Goal: Task Accomplishment & Management: Manage account settings

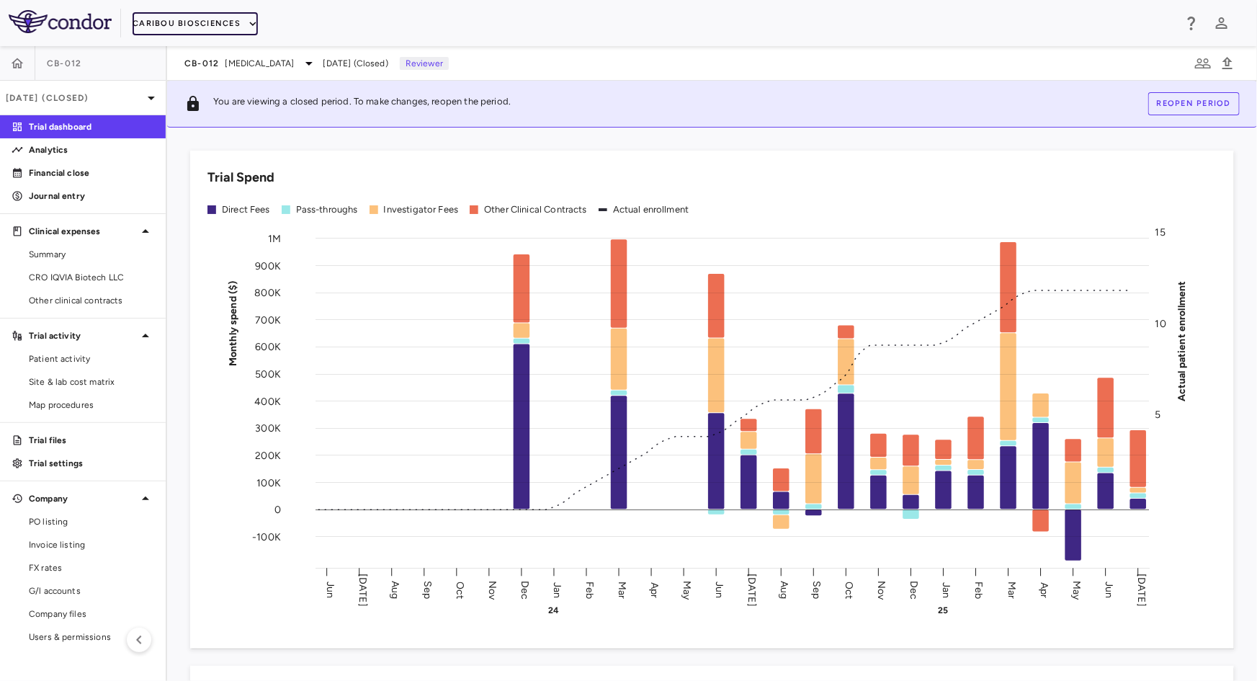
click at [218, 19] on button "Caribou Biosciences" at bounding box center [195, 23] width 125 height 23
click at [182, 74] on li "Caribou Biosciences" at bounding box center [188, 73] width 110 height 22
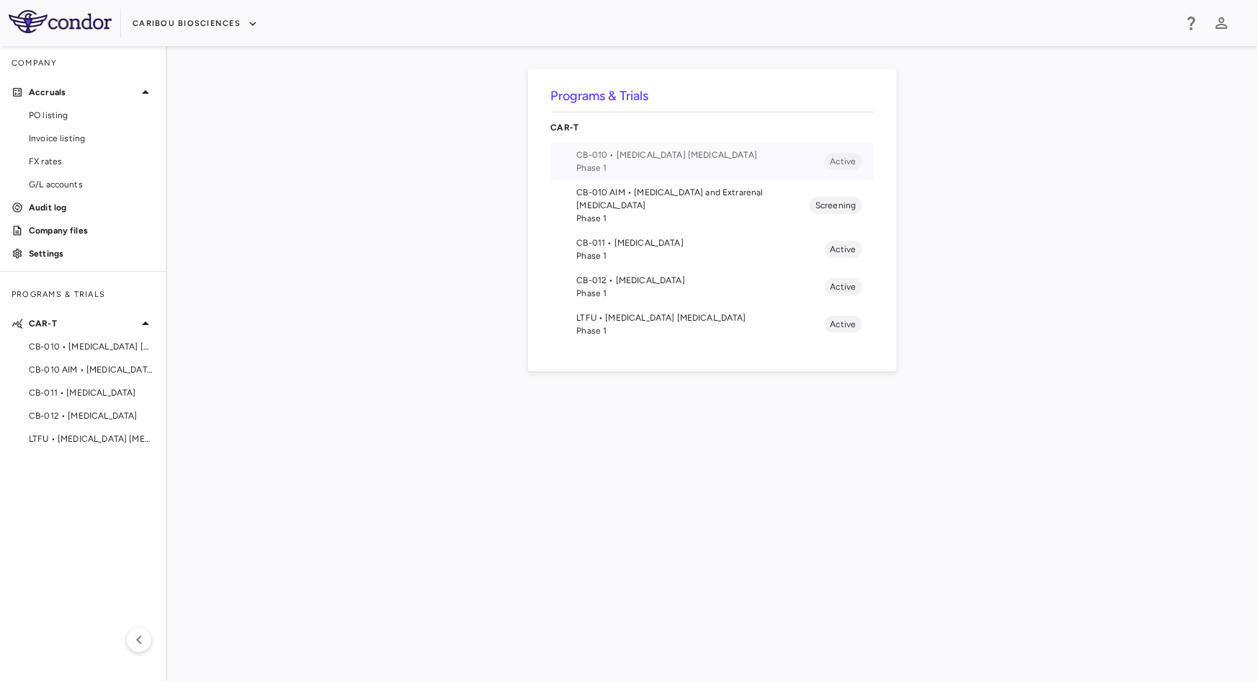
click at [635, 148] on span "CB-010 • [MEDICAL_DATA] [MEDICAL_DATA]" at bounding box center [701, 154] width 248 height 13
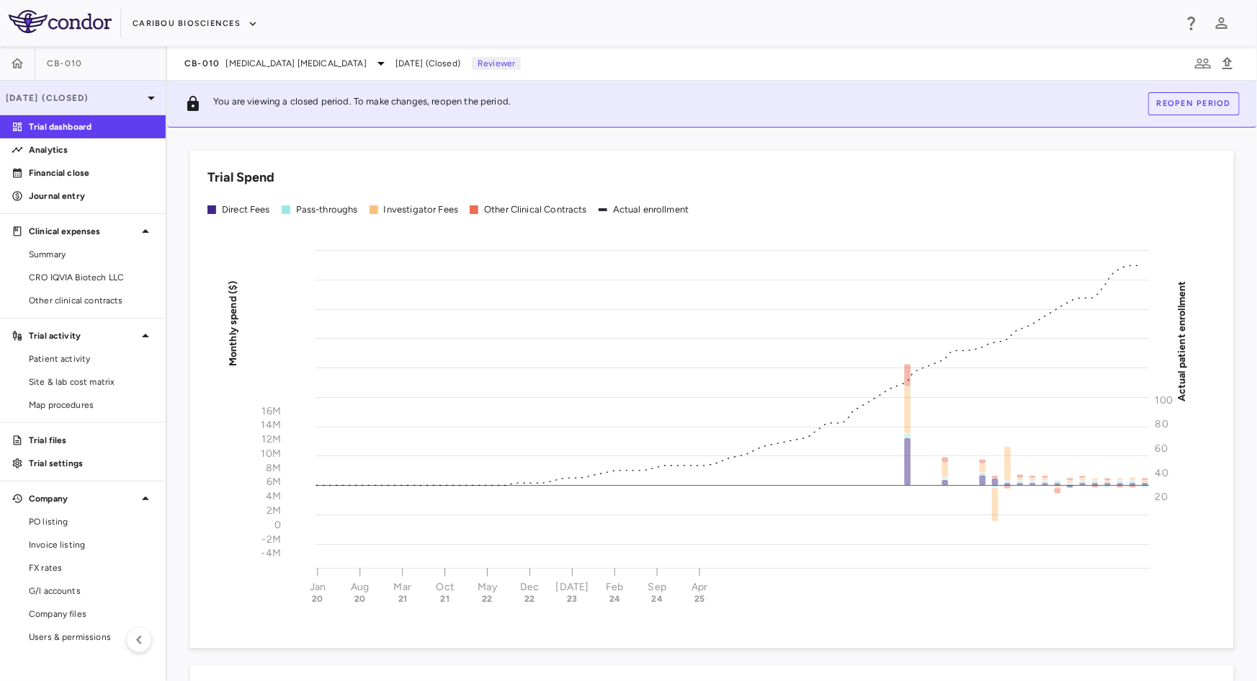
click at [93, 102] on p "[DATE] (Closed)" at bounding box center [74, 97] width 137 height 13
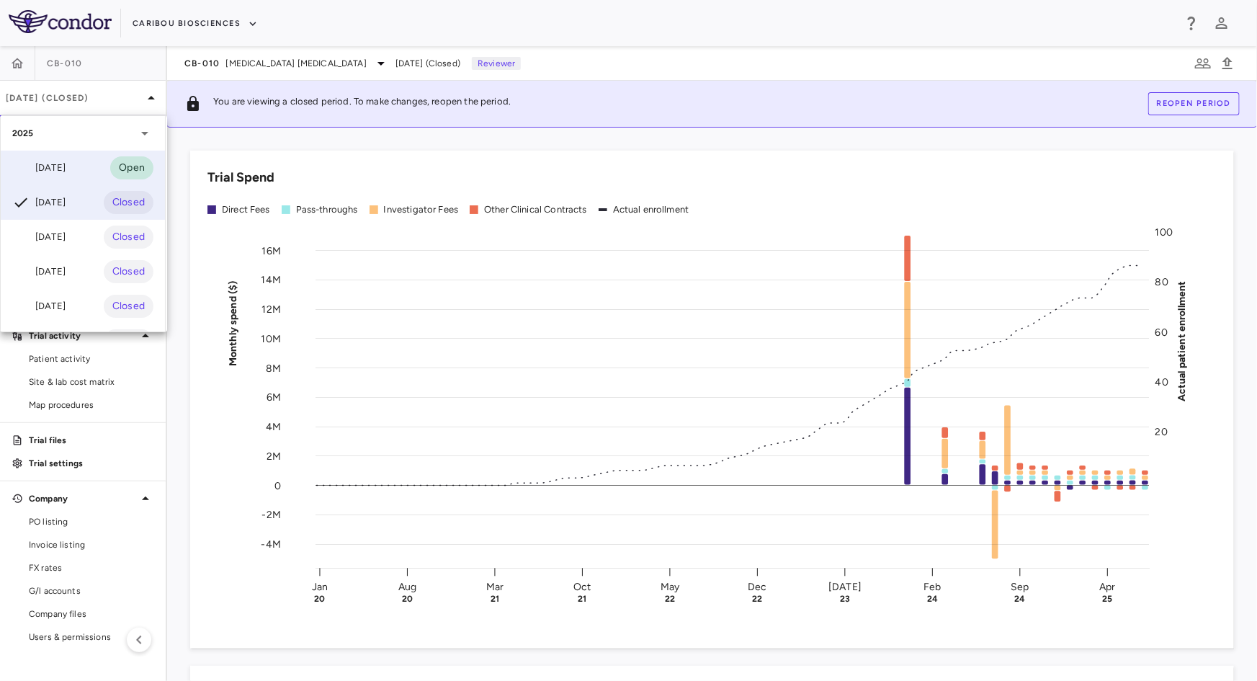
click at [66, 170] on div "[DATE]" at bounding box center [38, 167] width 53 height 17
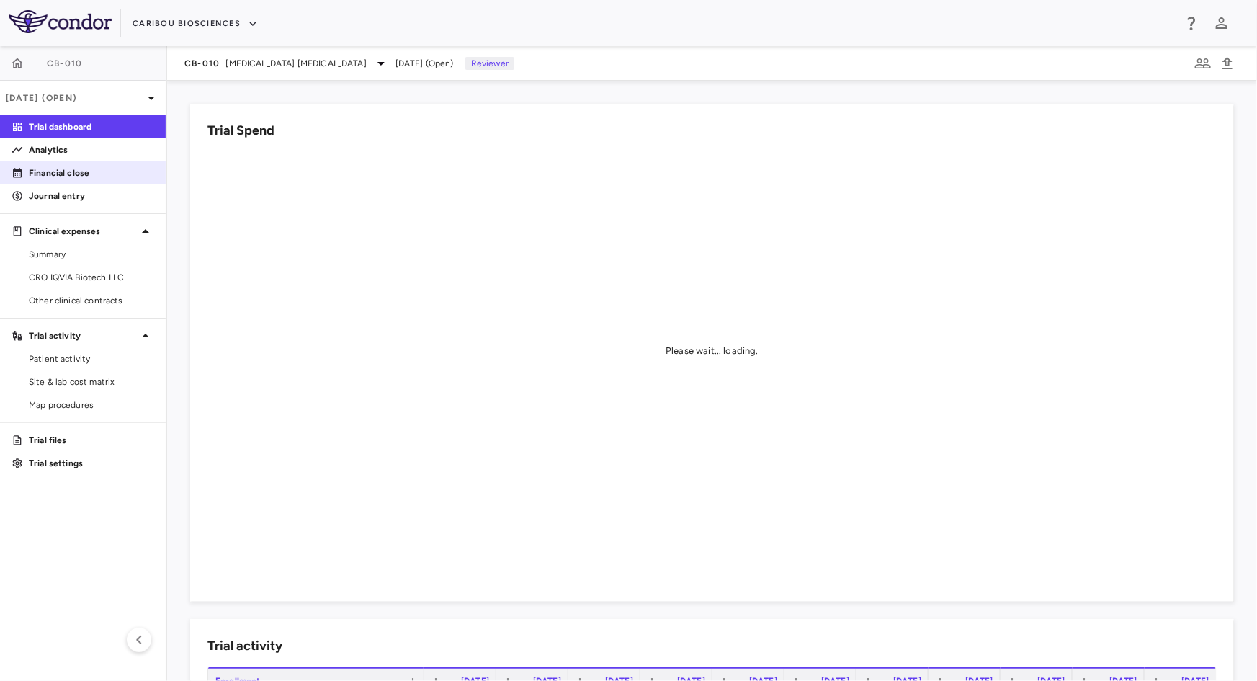
click at [64, 179] on link "Financial close" at bounding box center [83, 173] width 166 height 22
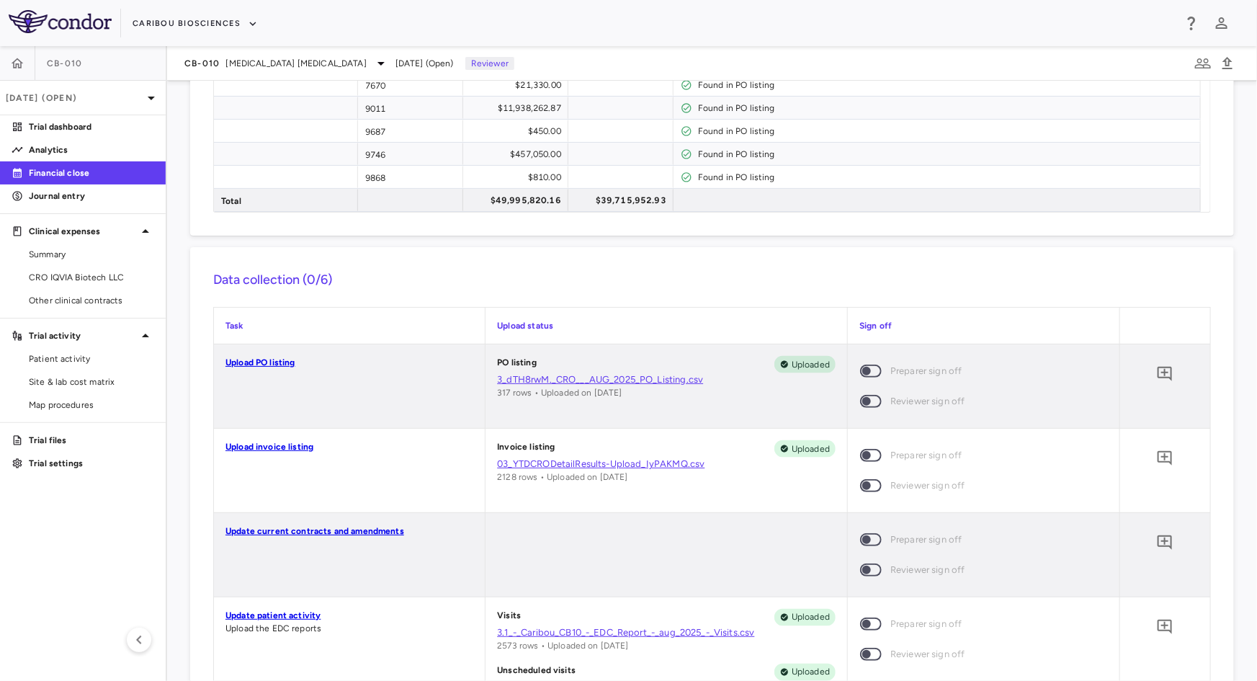
scroll to position [982, 0]
click at [227, 14] on button "Caribou Biosciences" at bounding box center [195, 23] width 125 height 23
click at [192, 73] on li "Caribou Biosciences" at bounding box center [188, 73] width 110 height 22
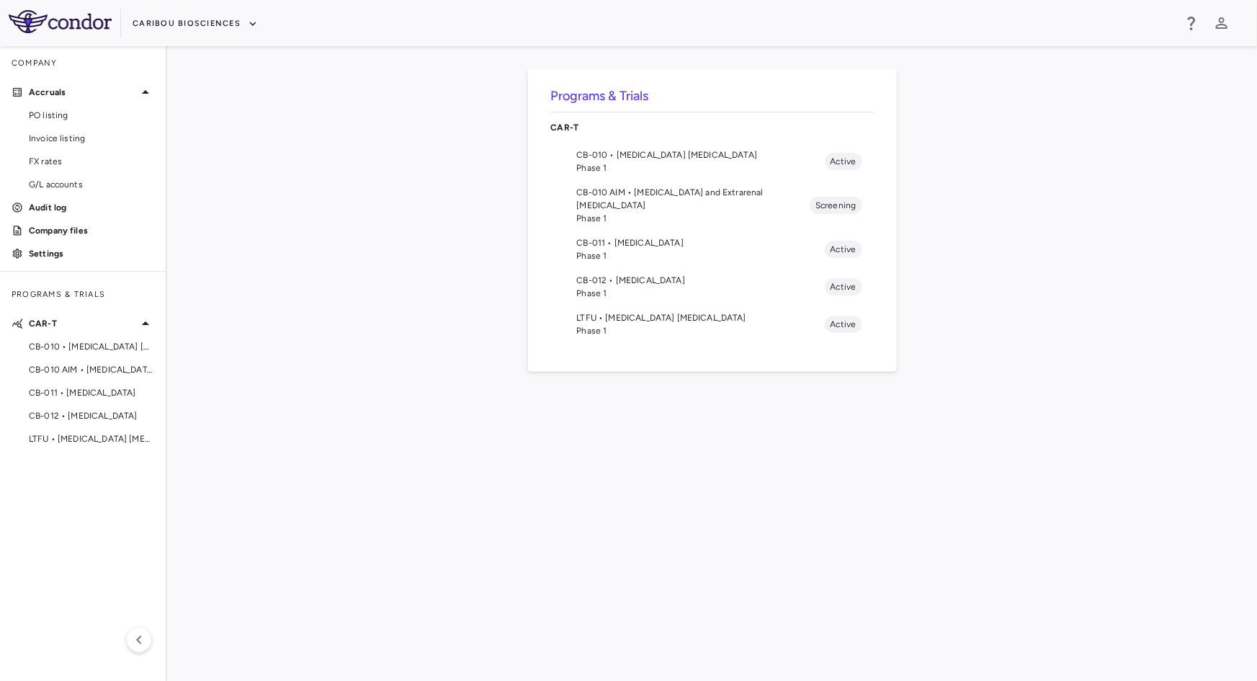
click at [596, 236] on span "CB-011 • [MEDICAL_DATA]" at bounding box center [701, 242] width 248 height 13
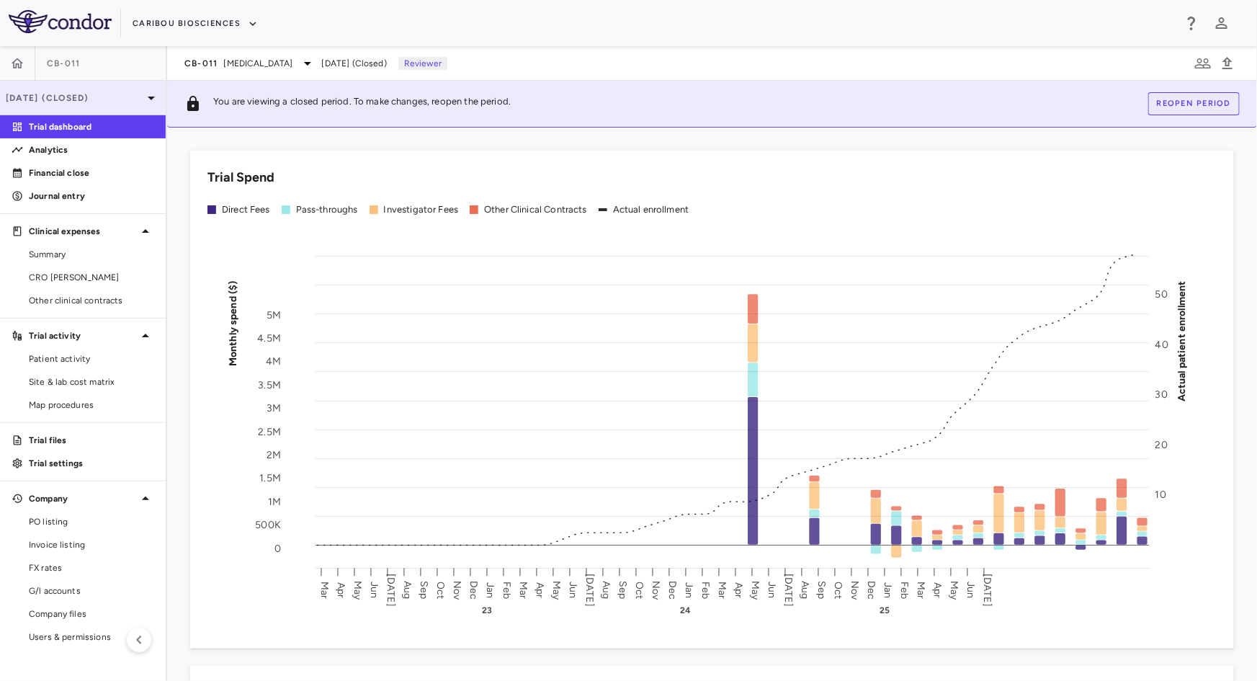
click at [82, 99] on p "[DATE] (Closed)" at bounding box center [74, 97] width 137 height 13
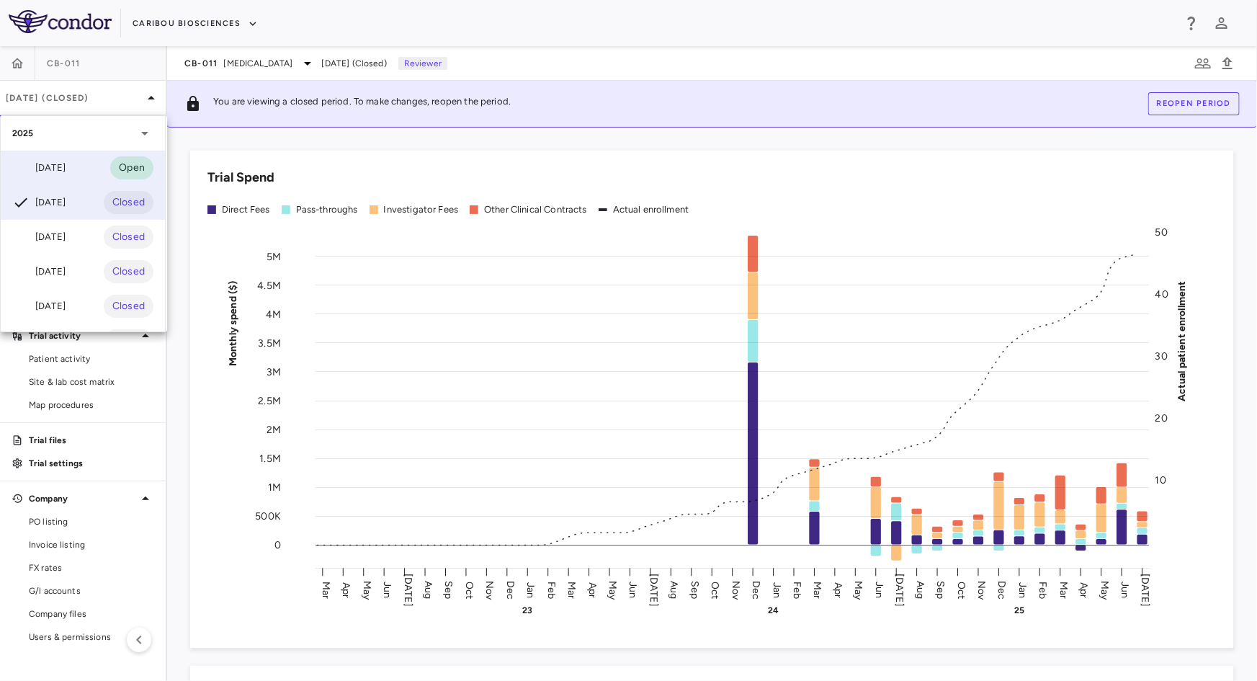
click at [66, 166] on div "[DATE]" at bounding box center [38, 167] width 53 height 17
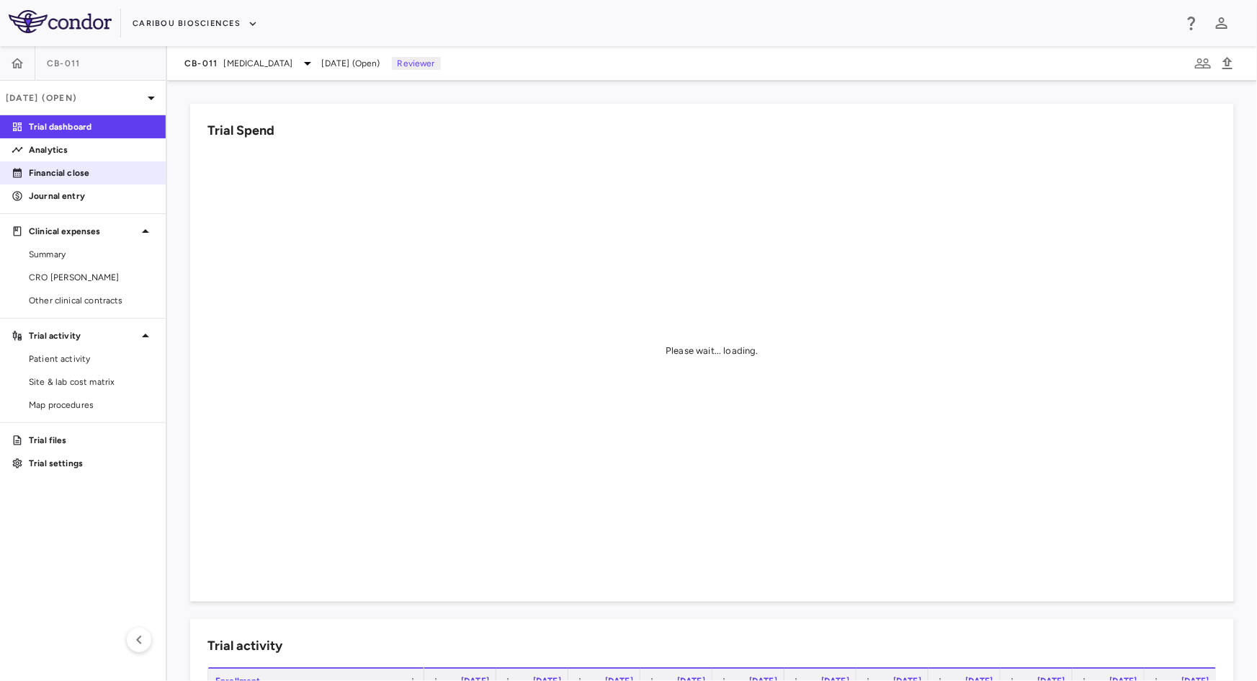
click at [85, 166] on p "Financial close" at bounding box center [91, 172] width 125 height 13
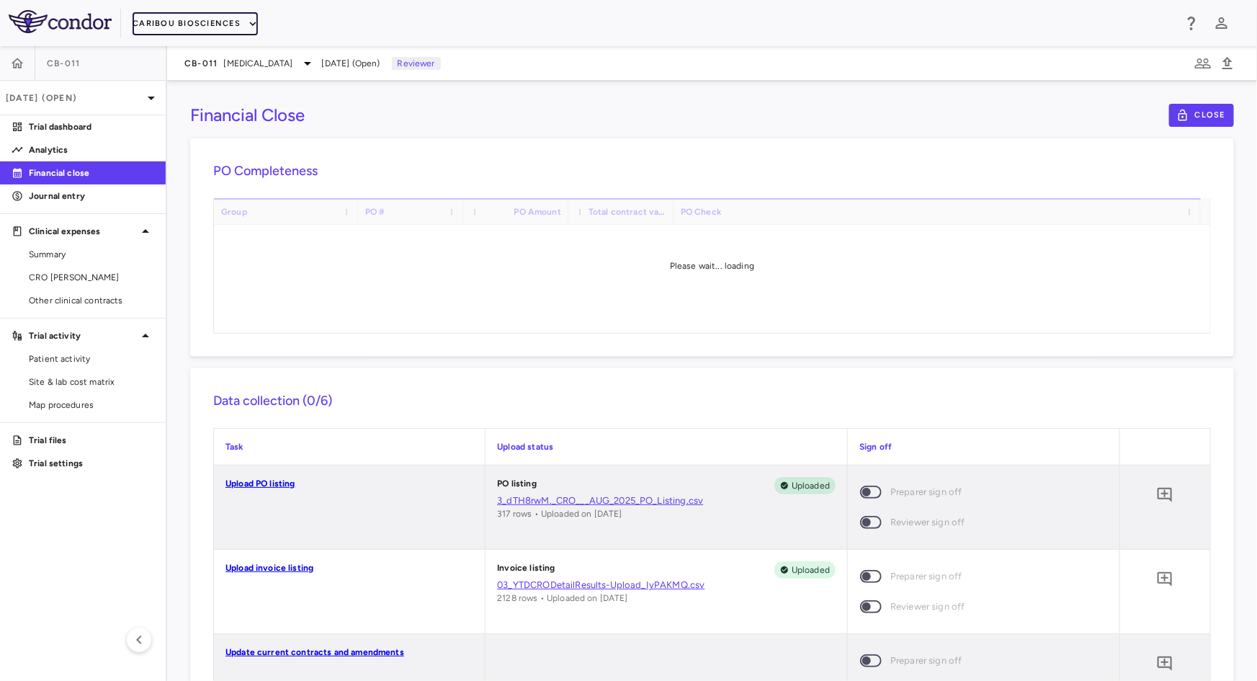
click at [241, 28] on button "Caribou Biosciences" at bounding box center [195, 23] width 125 height 23
click at [202, 64] on li "Caribou Biosciences" at bounding box center [188, 73] width 110 height 22
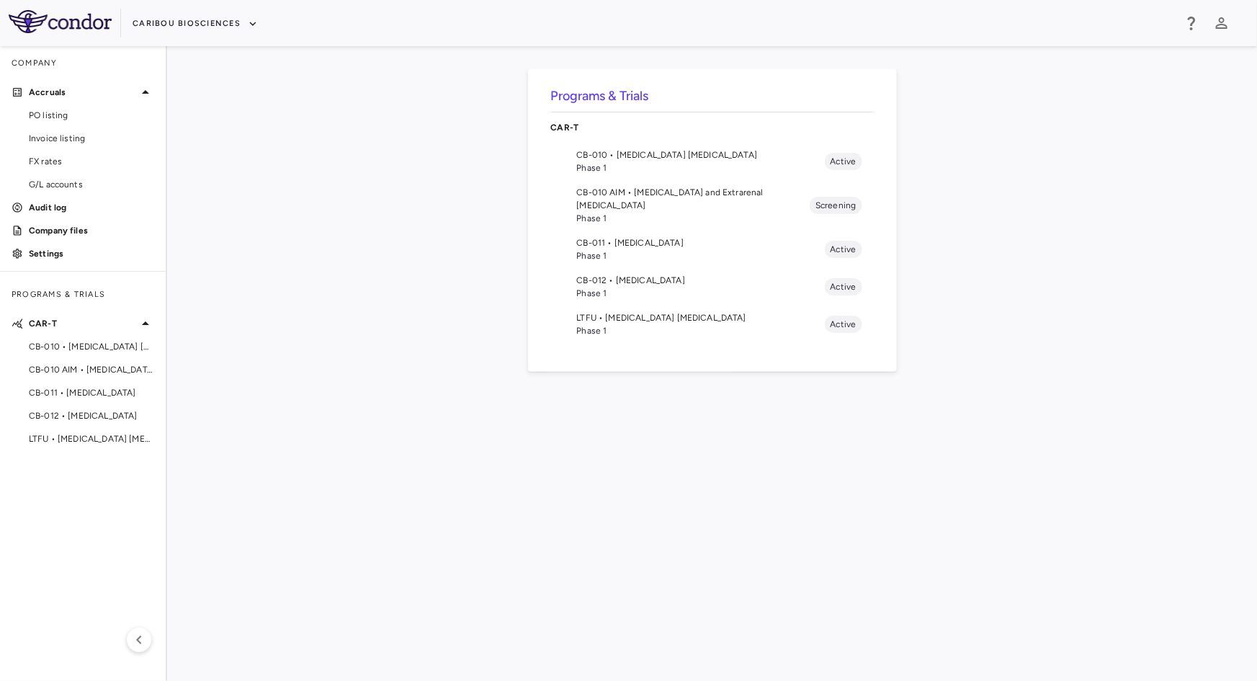
drag, startPoint x: 665, startPoint y: 265, endPoint x: 641, endPoint y: 270, distance: 24.3
click at [664, 274] on span "CB-012 • [MEDICAL_DATA]" at bounding box center [701, 280] width 248 height 13
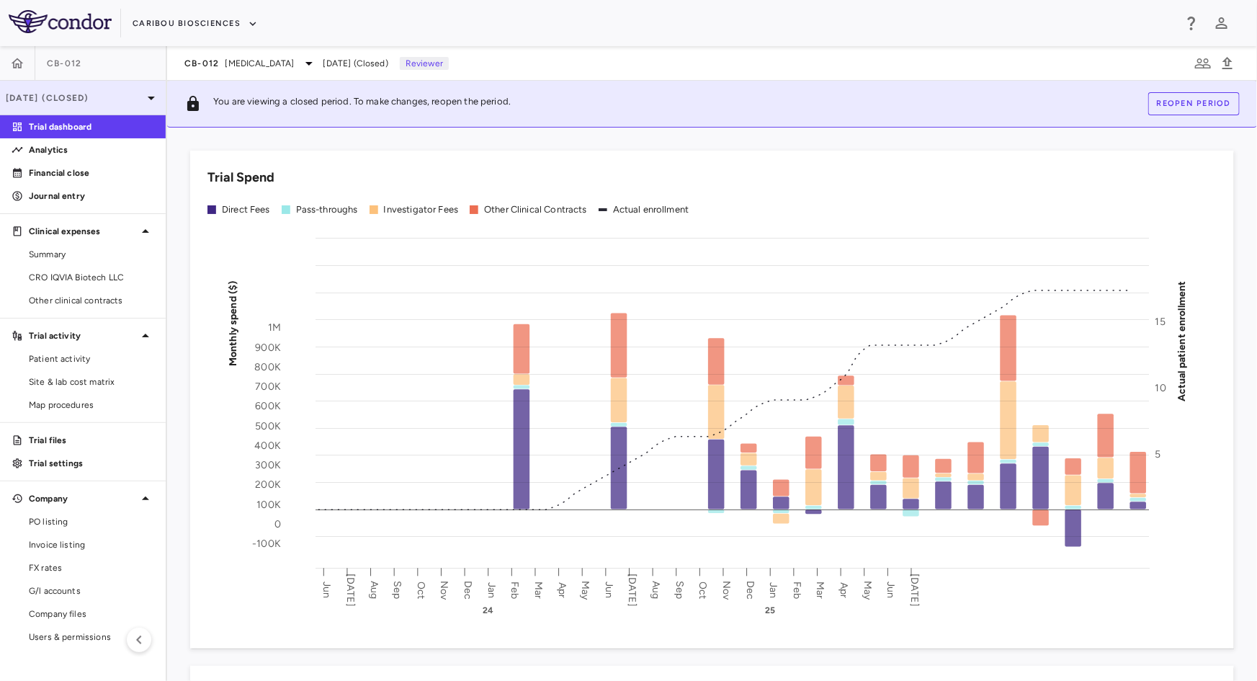
click at [72, 110] on div "[DATE] (Closed)" at bounding box center [83, 98] width 166 height 35
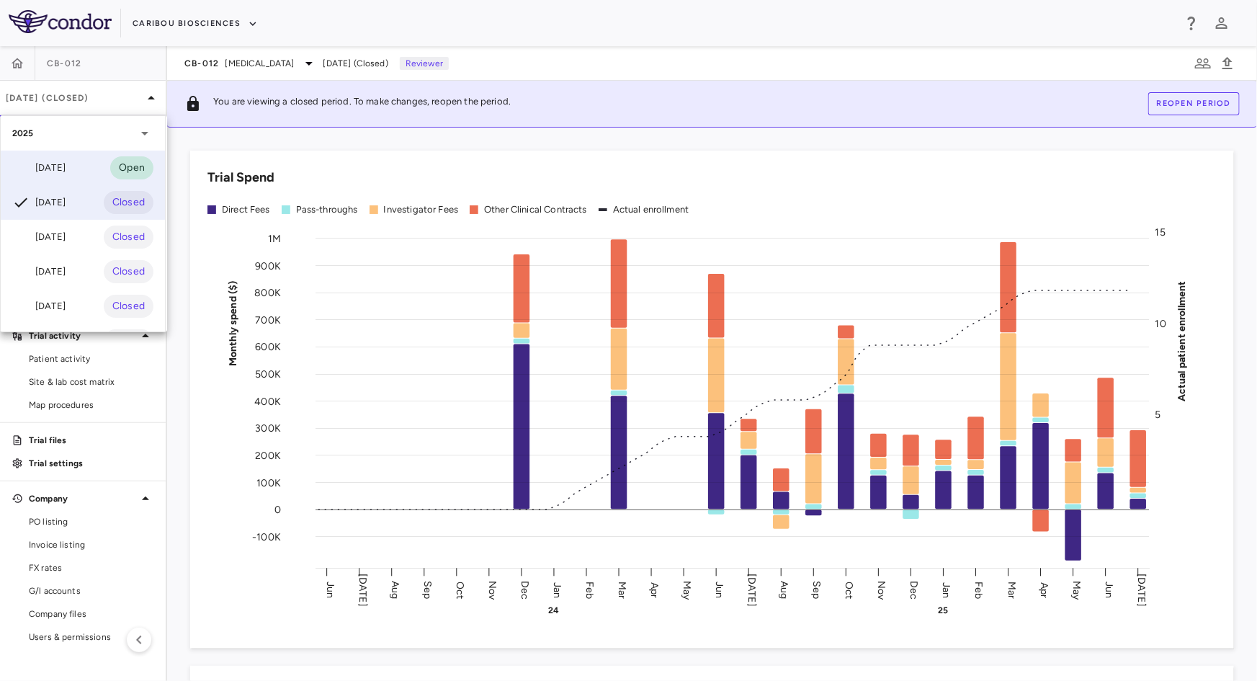
click at [50, 171] on div "[DATE]" at bounding box center [38, 167] width 53 height 17
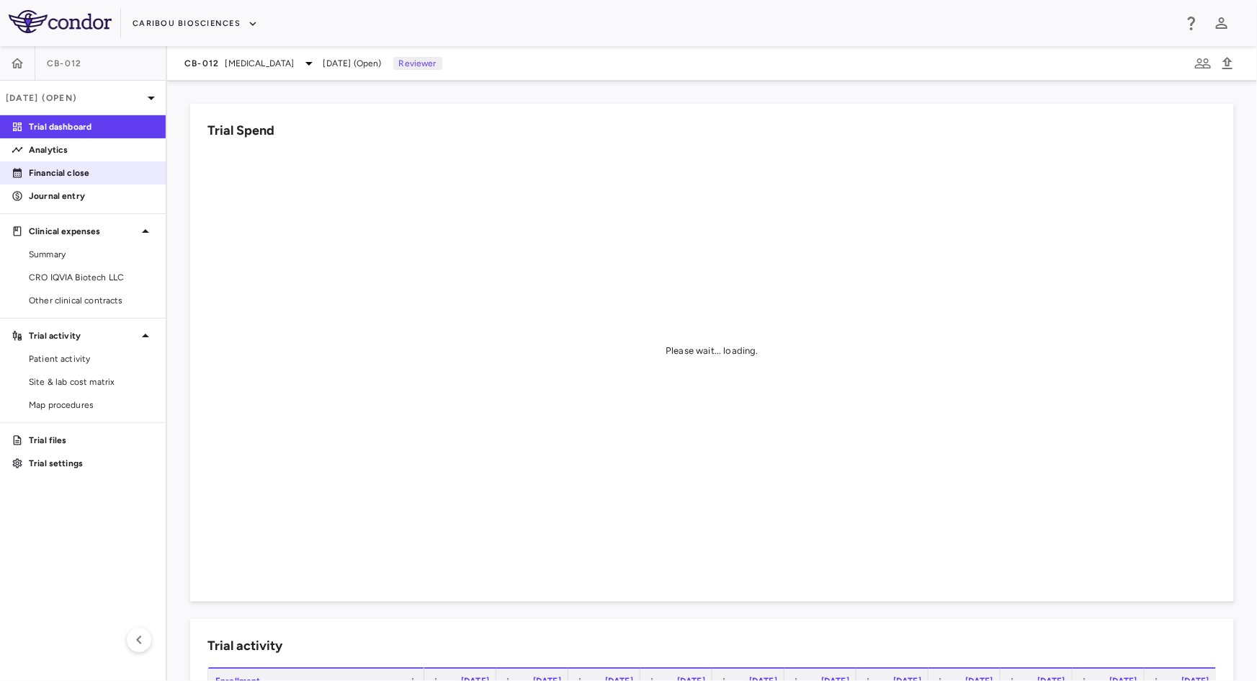
click at [71, 169] on p "Financial close" at bounding box center [91, 172] width 125 height 13
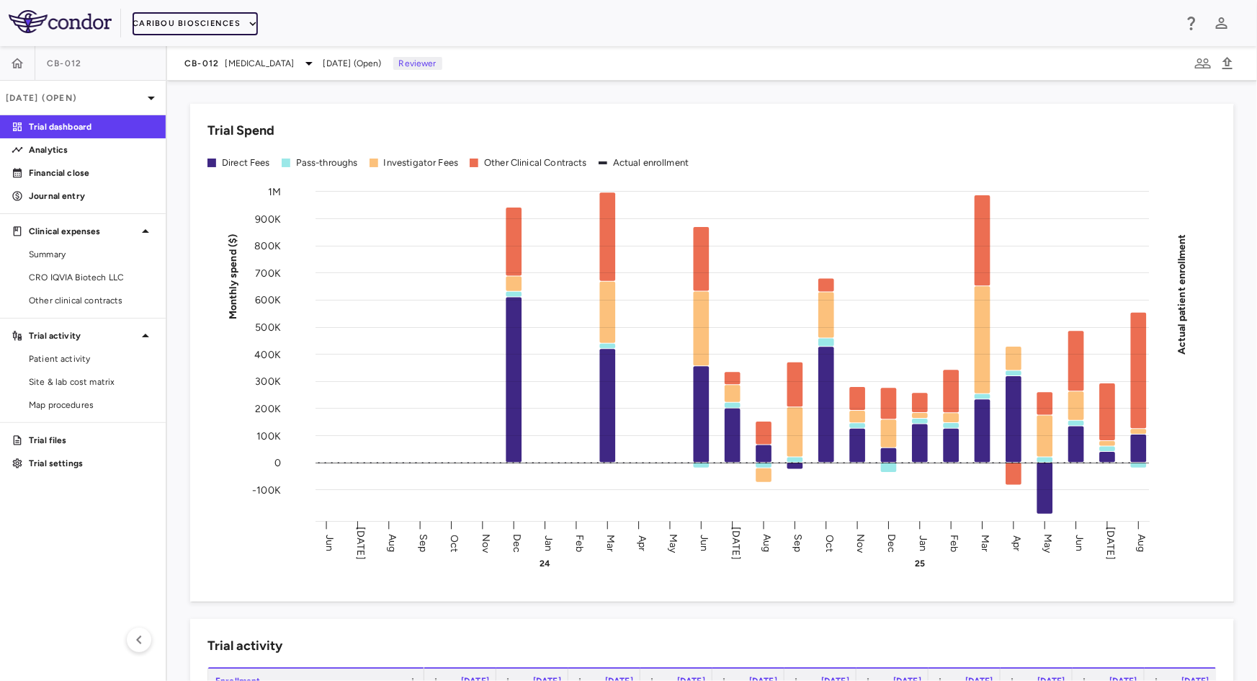
click at [165, 35] on button "Caribou Biosciences" at bounding box center [195, 23] width 125 height 23
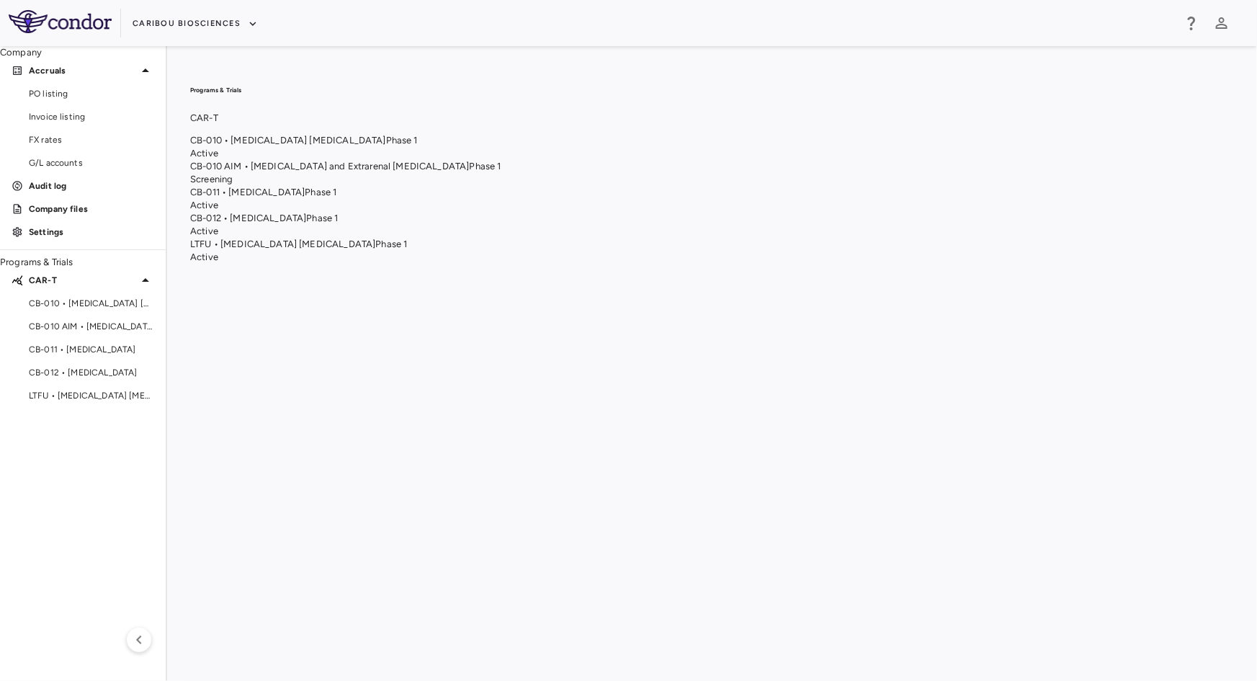
click at [386, 146] on span "CB-010 • [MEDICAL_DATA] [MEDICAL_DATA]" at bounding box center [288, 140] width 196 height 11
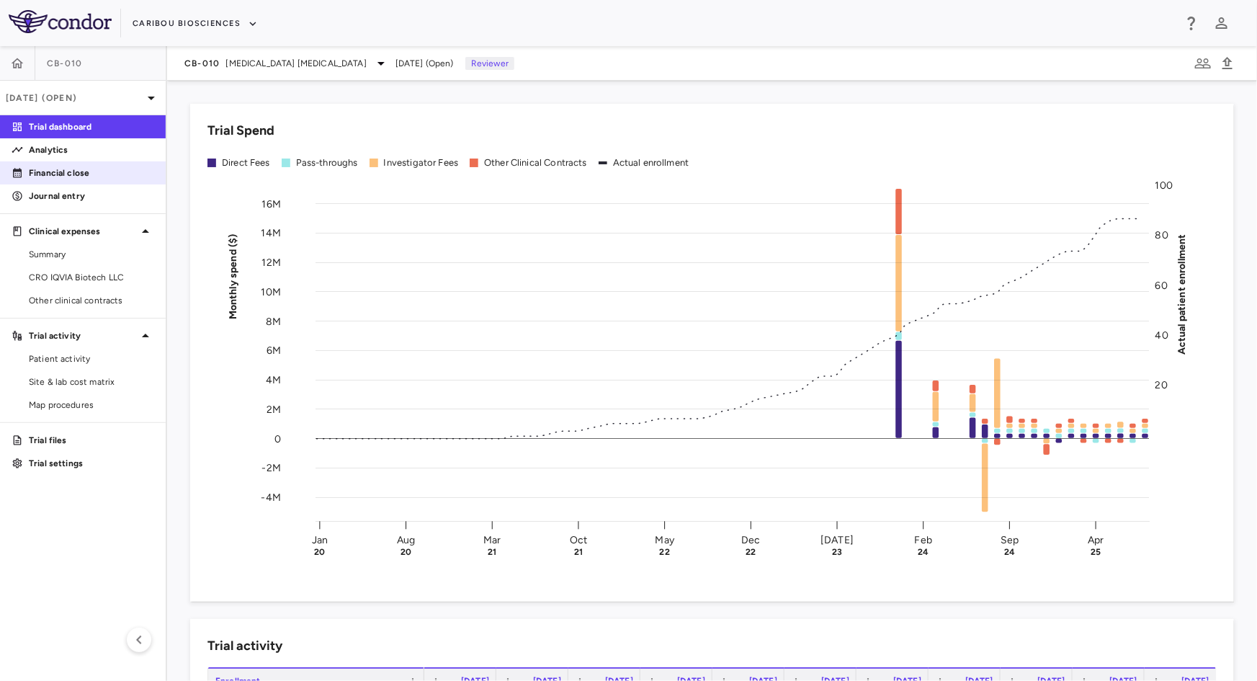
drag, startPoint x: 73, startPoint y: 171, endPoint x: 97, endPoint y: 175, distance: 24.8
click at [73, 171] on p "Financial close" at bounding box center [91, 172] width 125 height 13
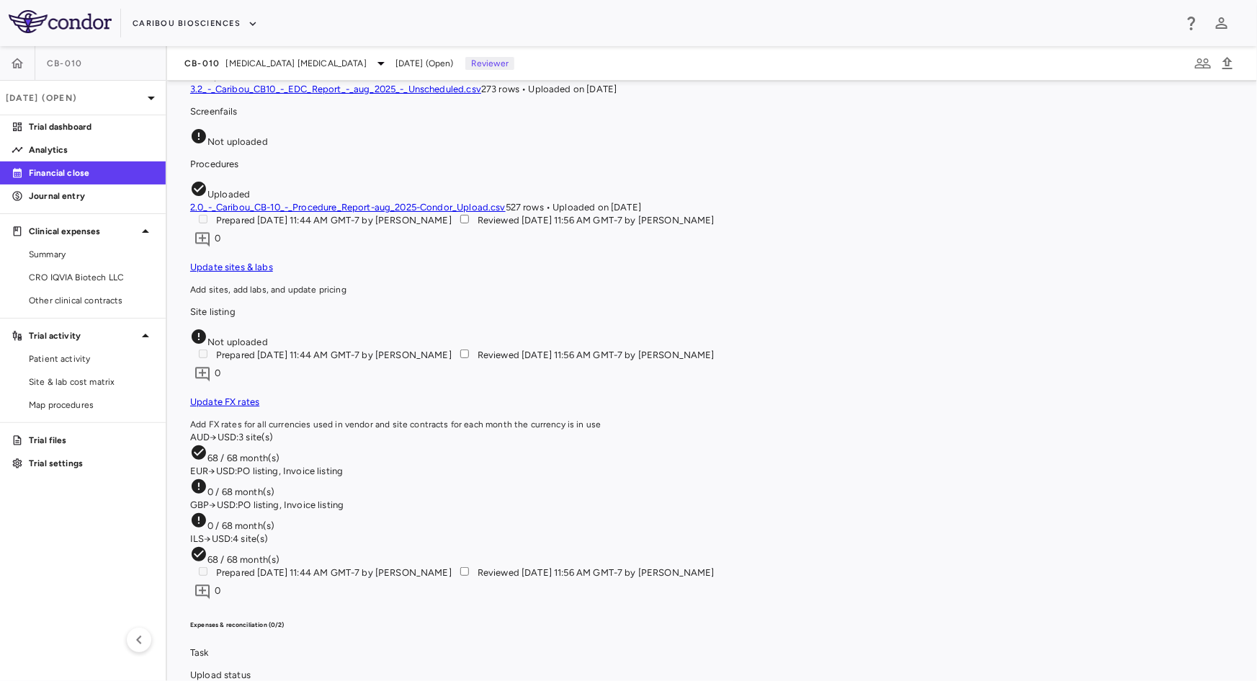
scroll to position [1702, 0]
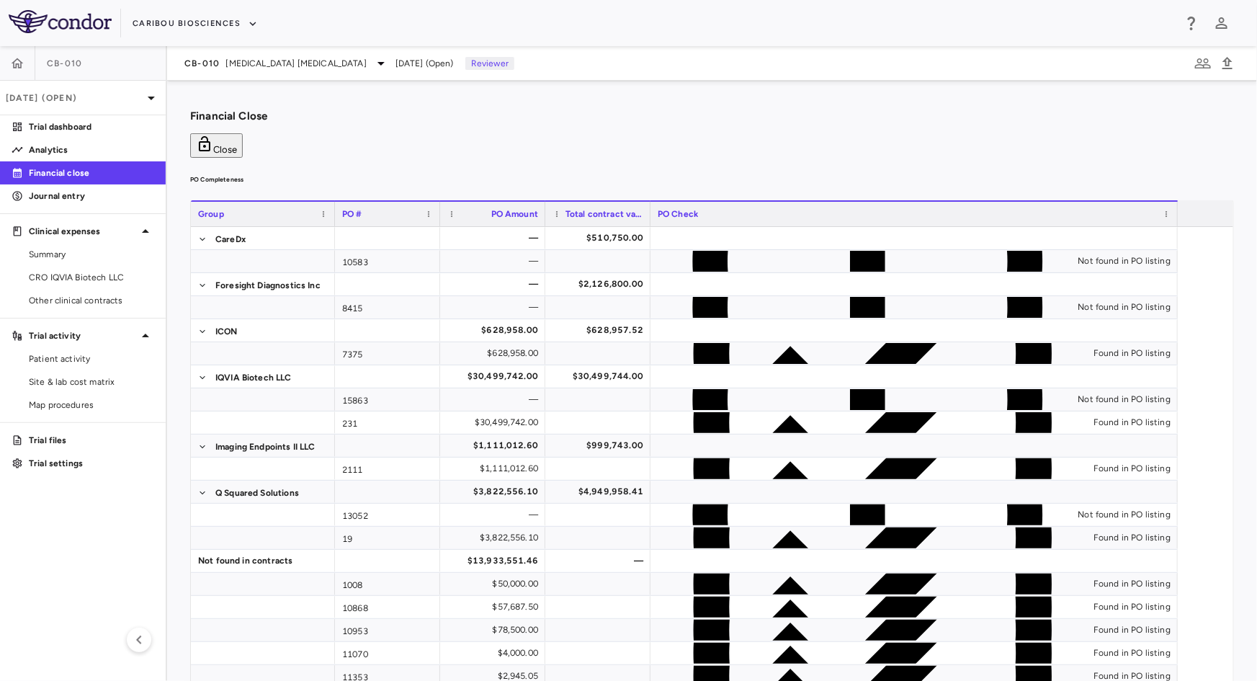
scroll to position [0, 0]
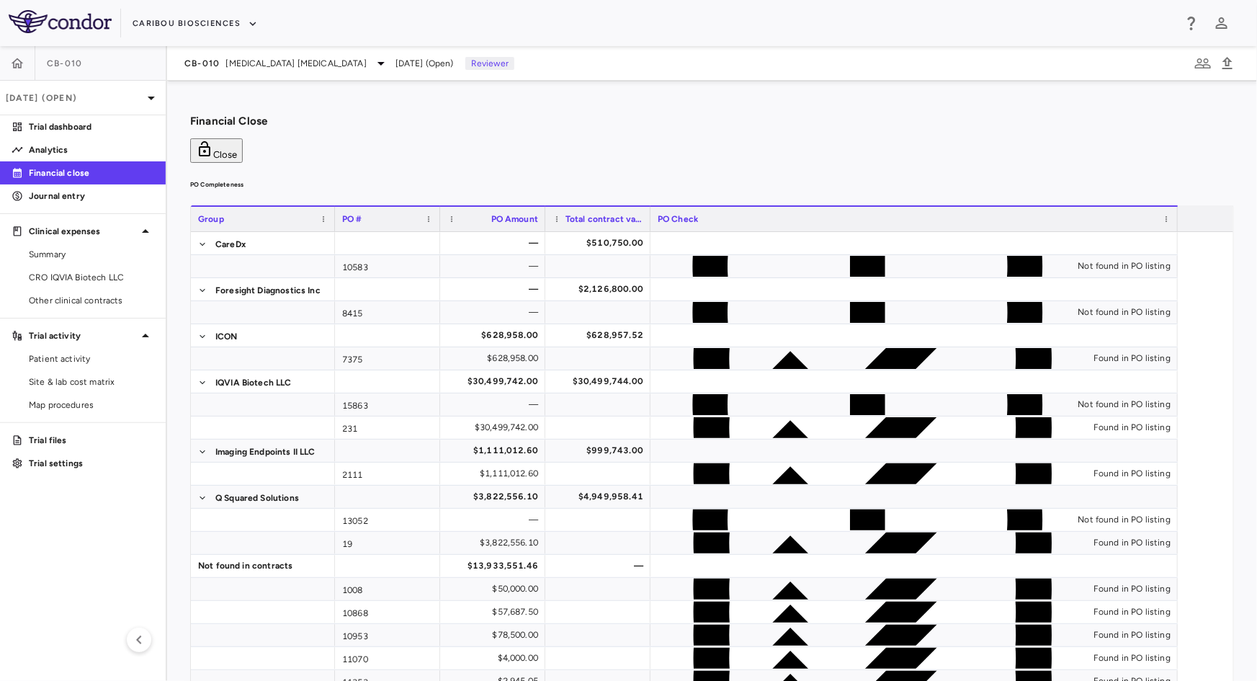
click at [243, 138] on button "Close" at bounding box center [216, 150] width 53 height 24
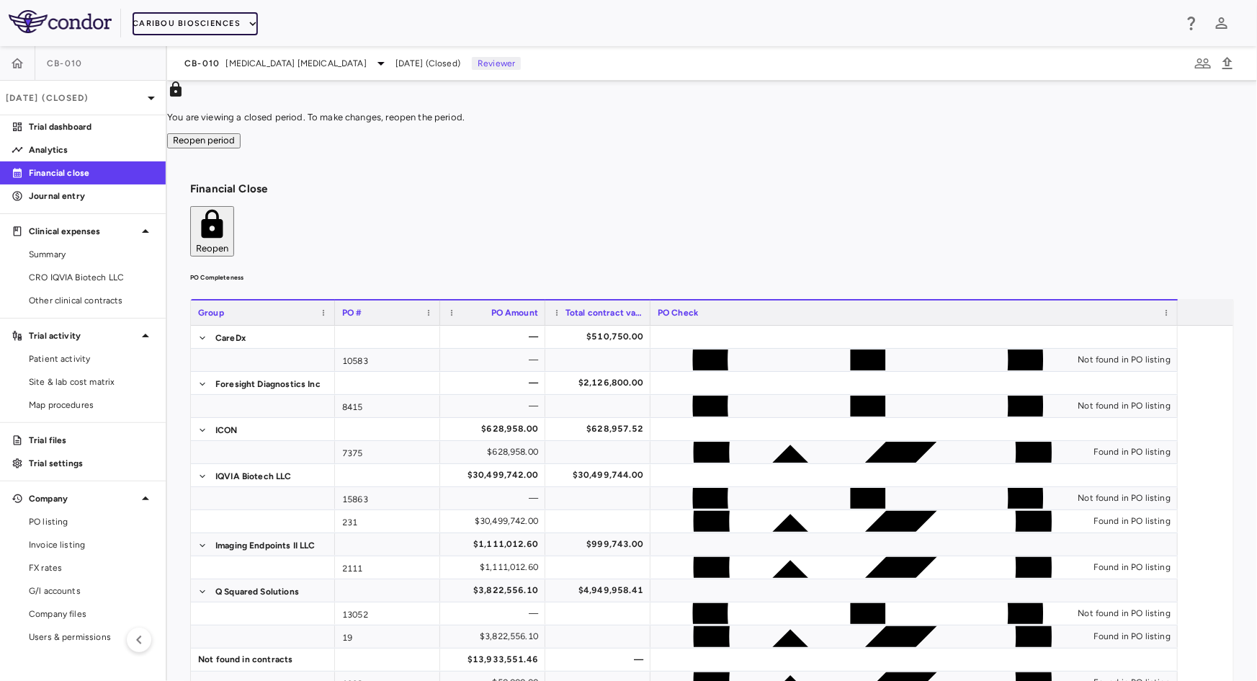
click at [249, 24] on icon "button" at bounding box center [252, 23] width 13 height 13
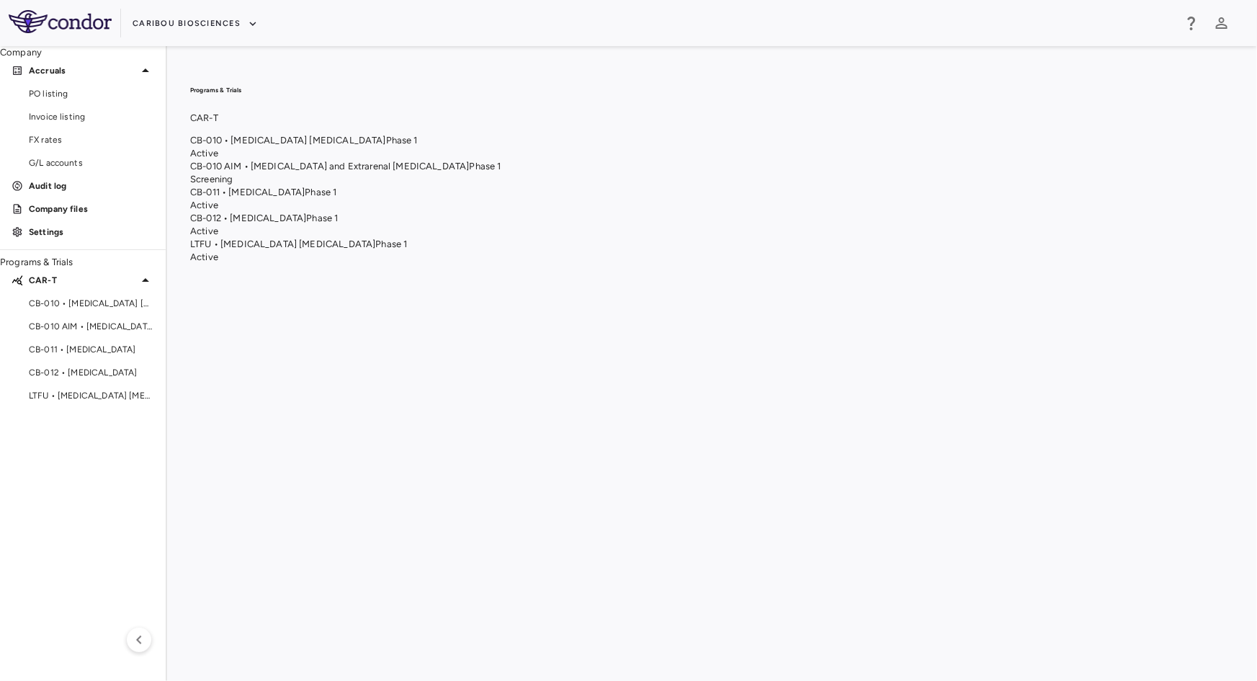
click at [305, 197] on span "CB-011 • [MEDICAL_DATA]" at bounding box center [247, 192] width 115 height 11
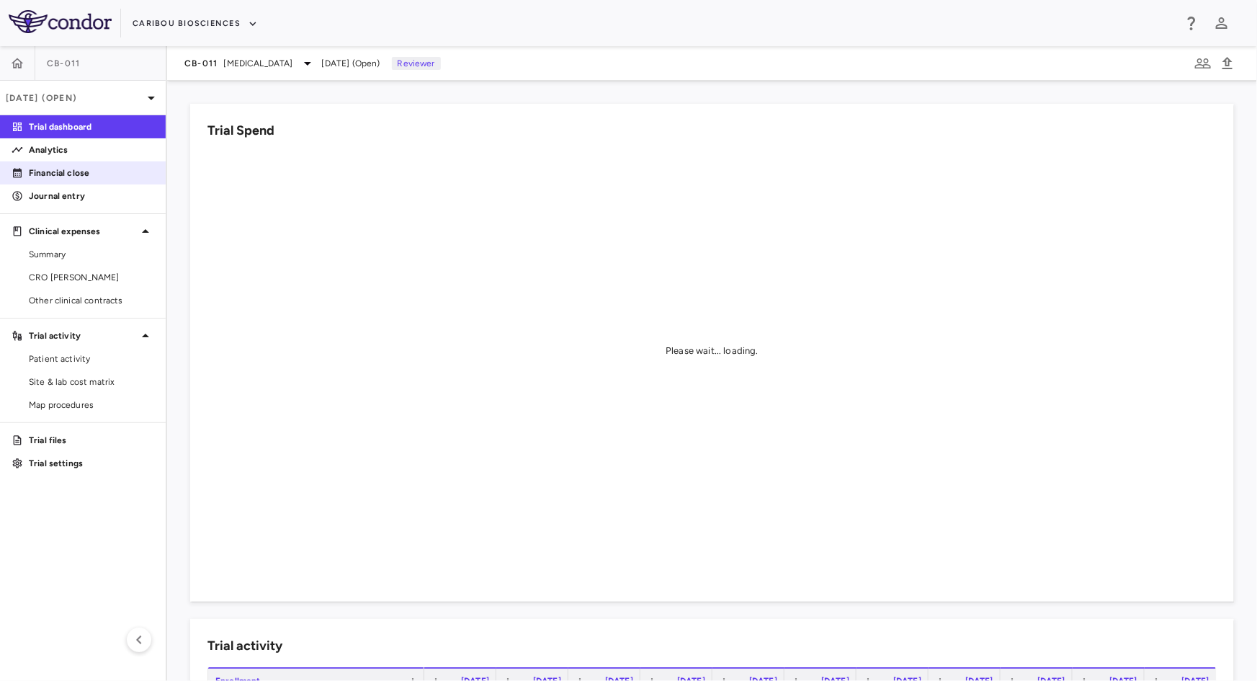
drag, startPoint x: 76, startPoint y: 170, endPoint x: 65, endPoint y: 172, distance: 11.0
click at [76, 170] on p "Financial close" at bounding box center [91, 172] width 125 height 13
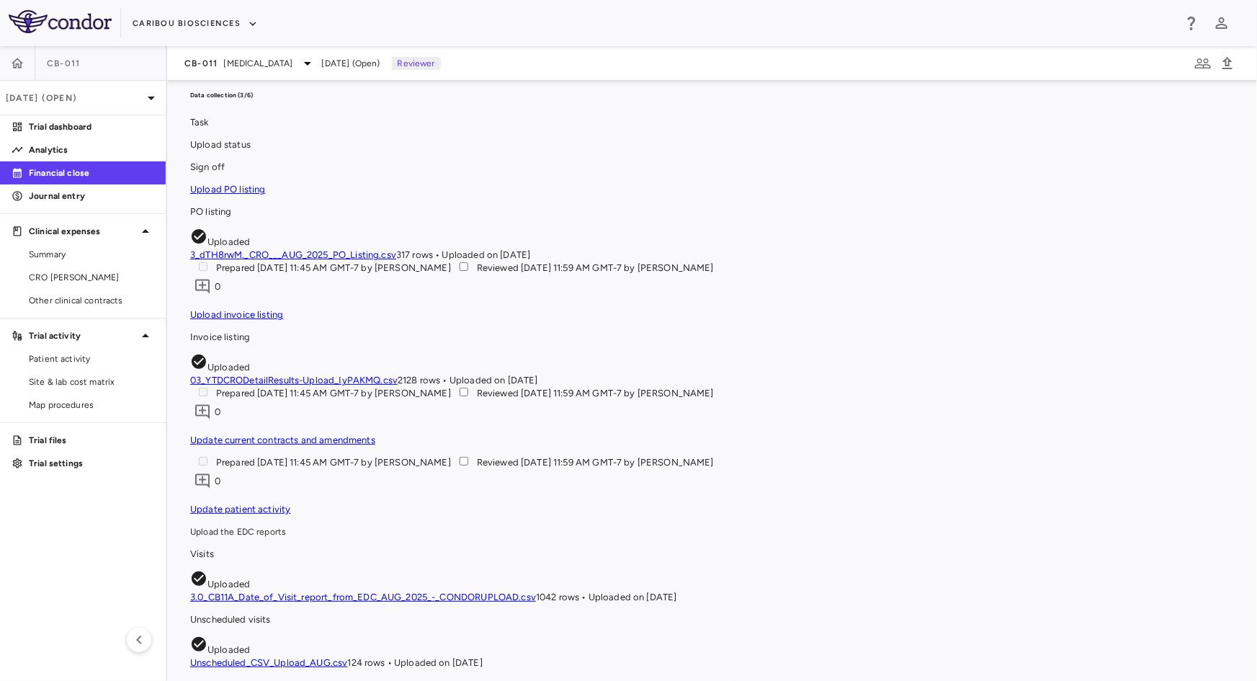
scroll to position [1113, 0]
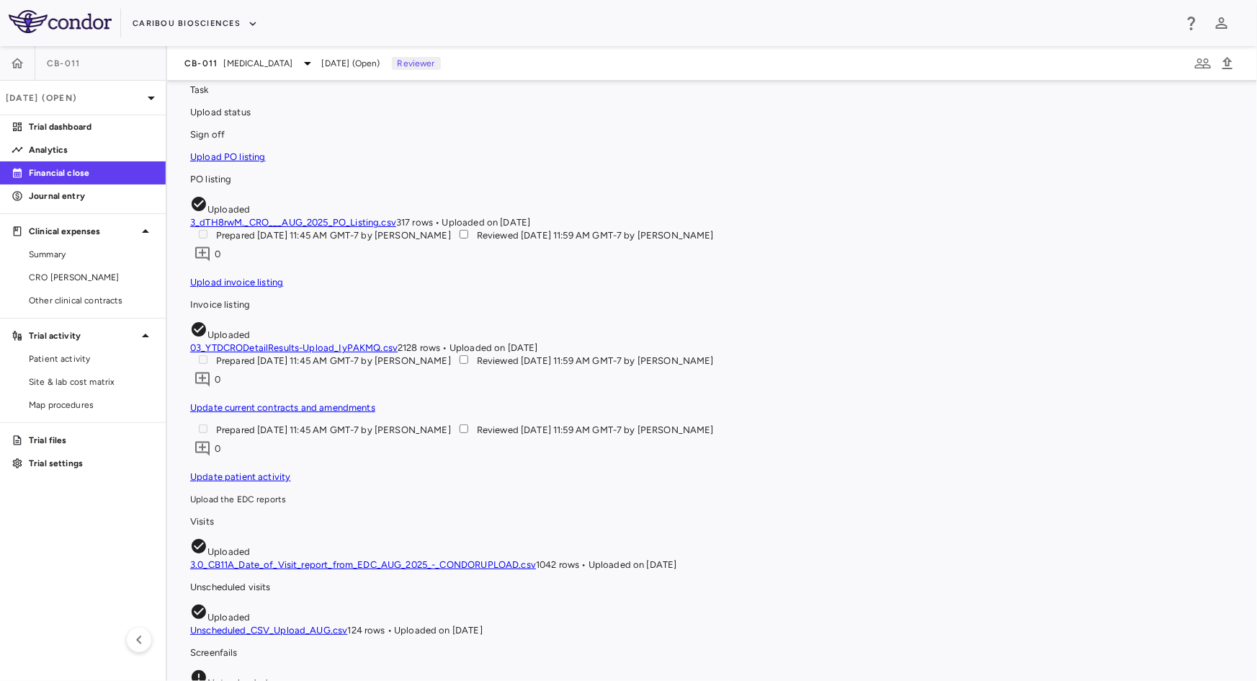
drag, startPoint x: 860, startPoint y: 542, endPoint x: 836, endPoint y: 542, distance: 23.8
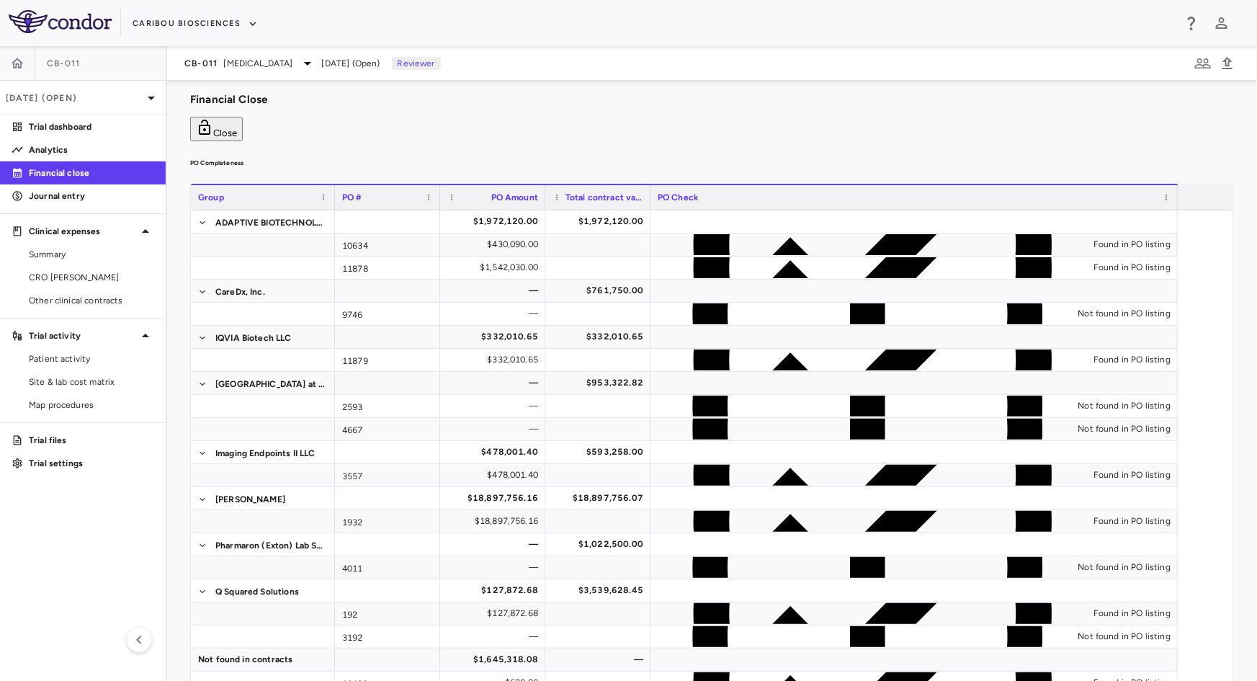
scroll to position [0, 0]
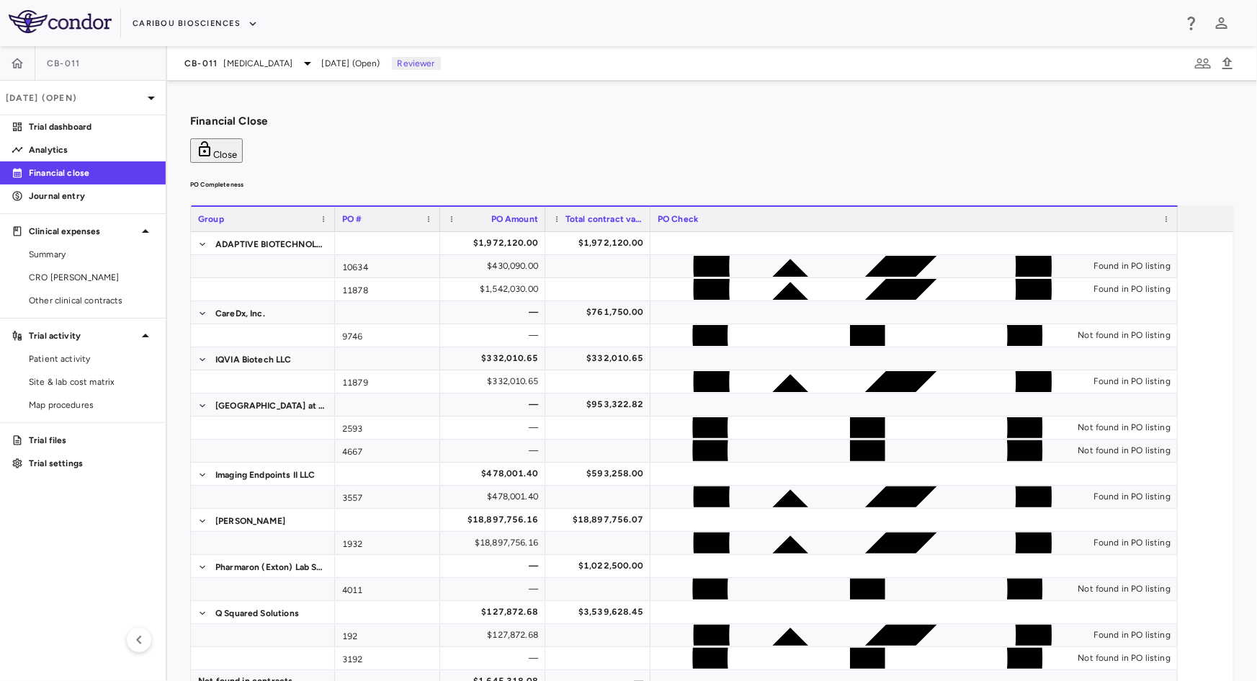
click at [210, 141] on icon "button" at bounding box center [205, 148] width 12 height 15
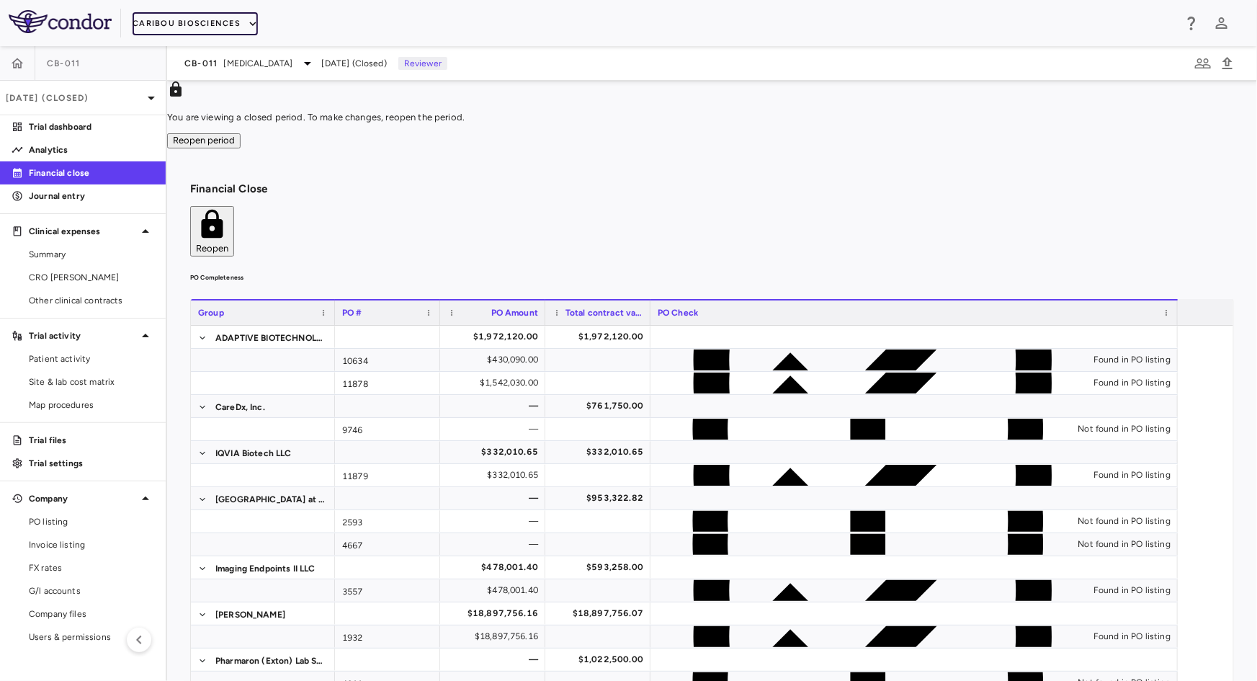
click at [174, 31] on button "Caribou Biosciences" at bounding box center [195, 23] width 125 height 23
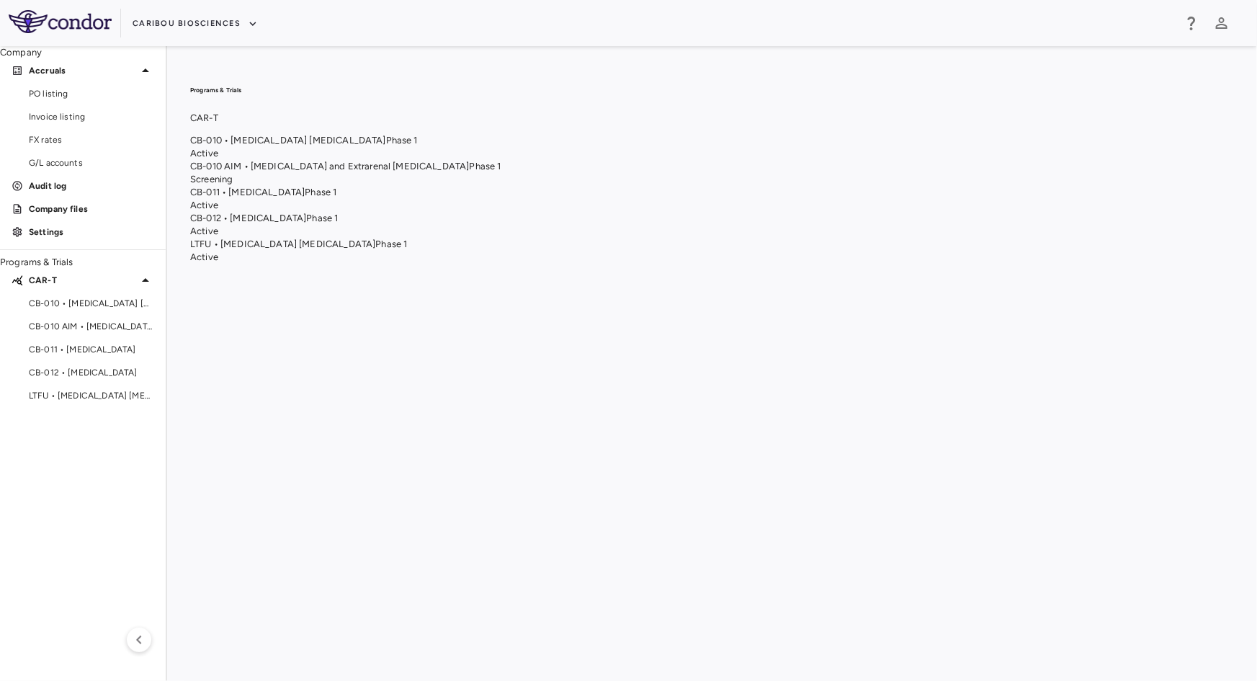
click at [306, 223] on span "CB-012 • [MEDICAL_DATA]" at bounding box center [248, 218] width 116 height 11
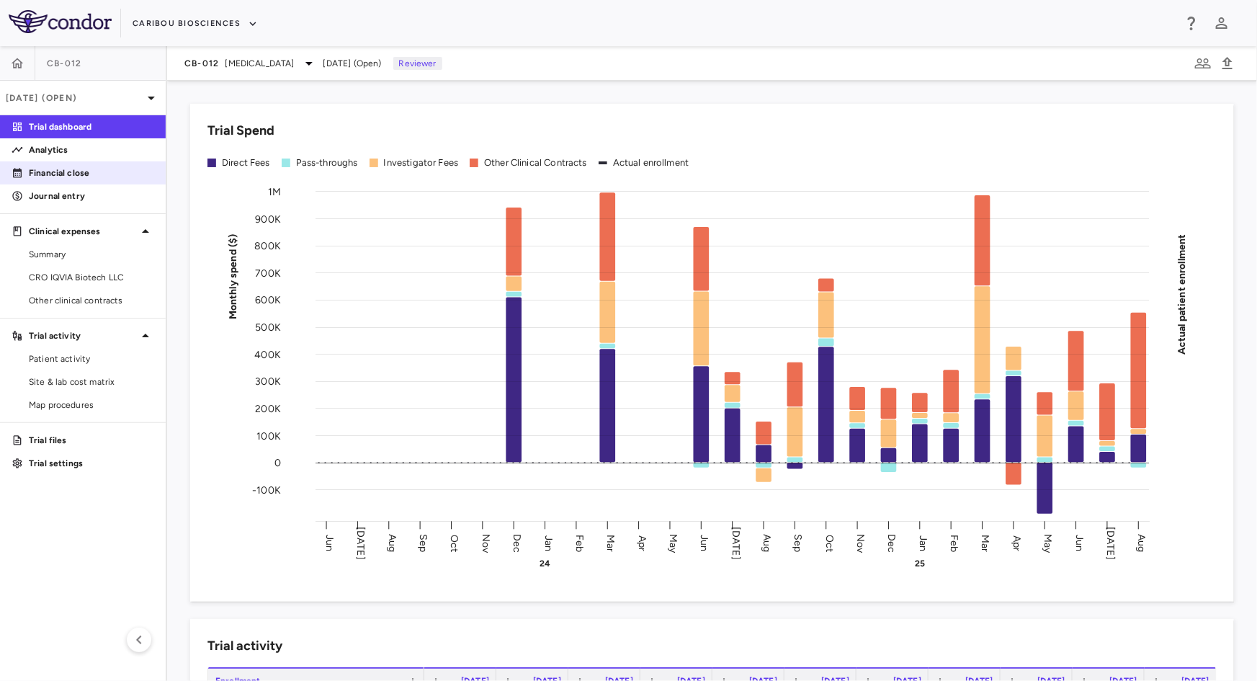
click at [77, 172] on p "Financial close" at bounding box center [91, 172] width 125 height 13
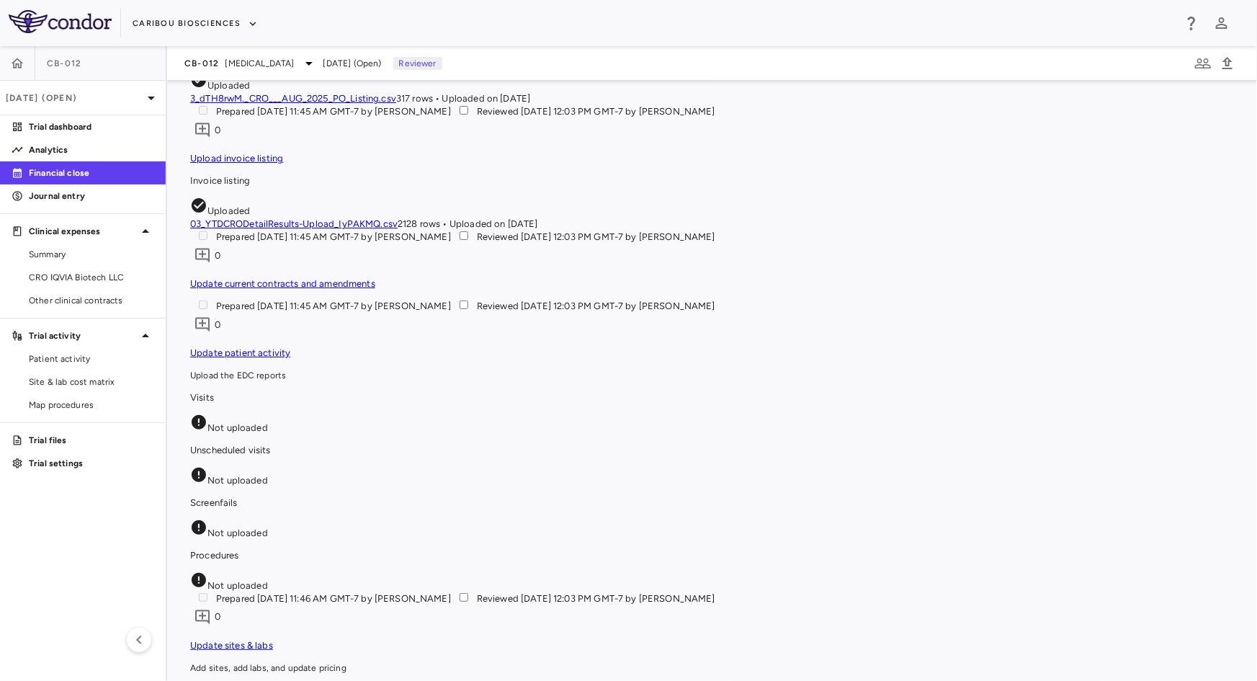
scroll to position [1441, 0]
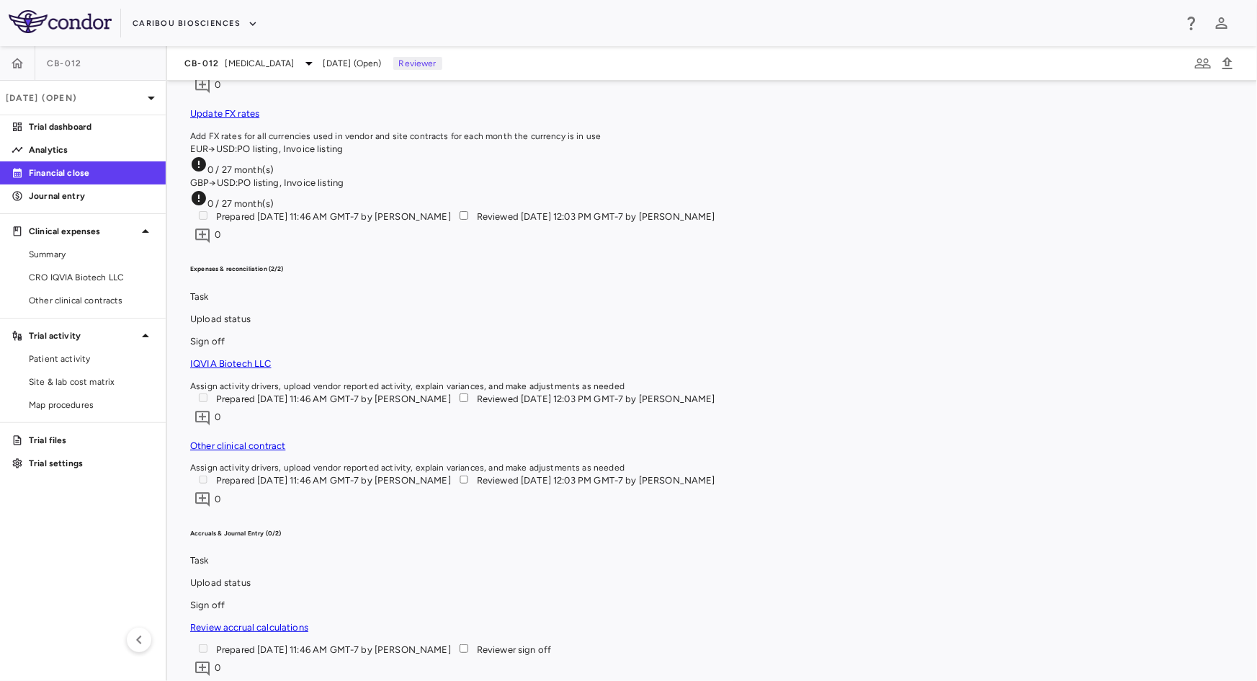
scroll to position [2030, 0]
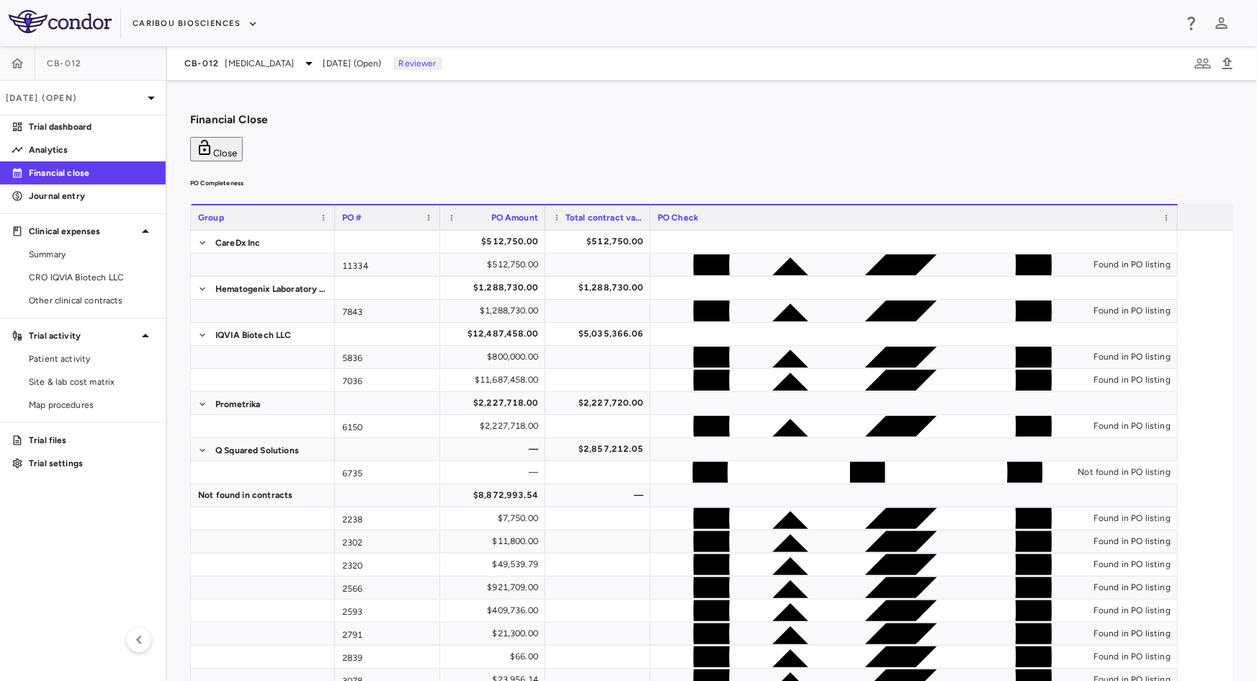
scroll to position [0, 0]
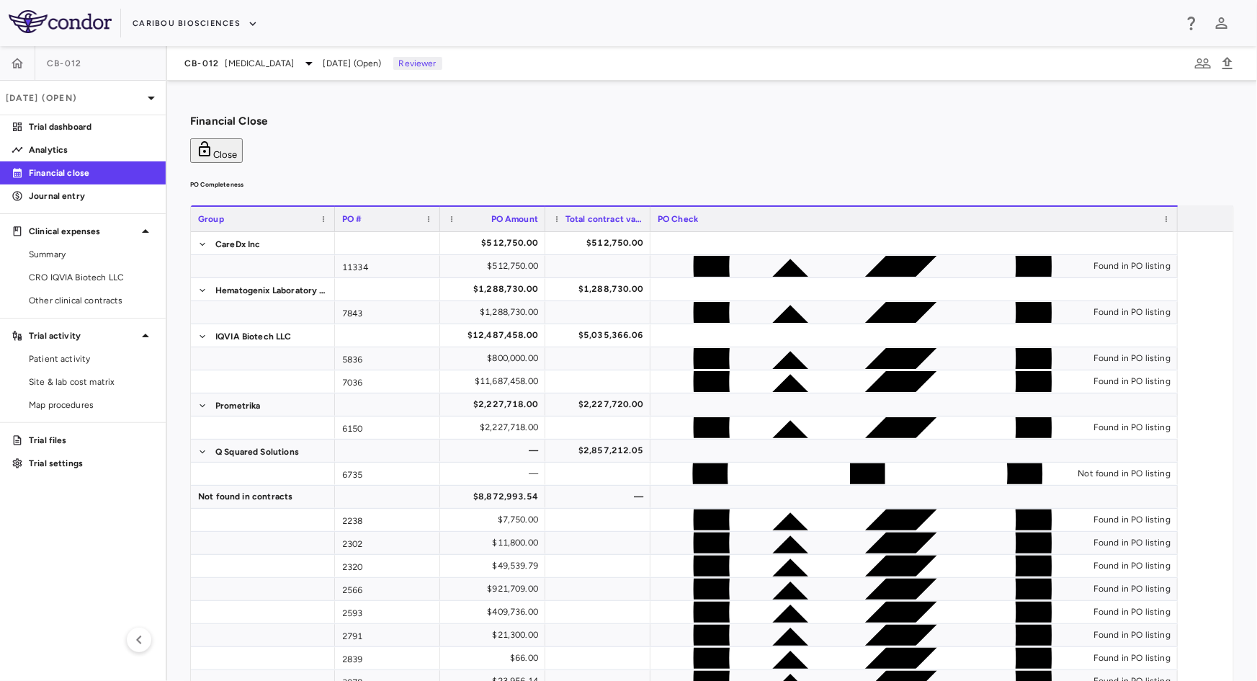
click at [243, 138] on button "Close" at bounding box center [216, 150] width 53 height 24
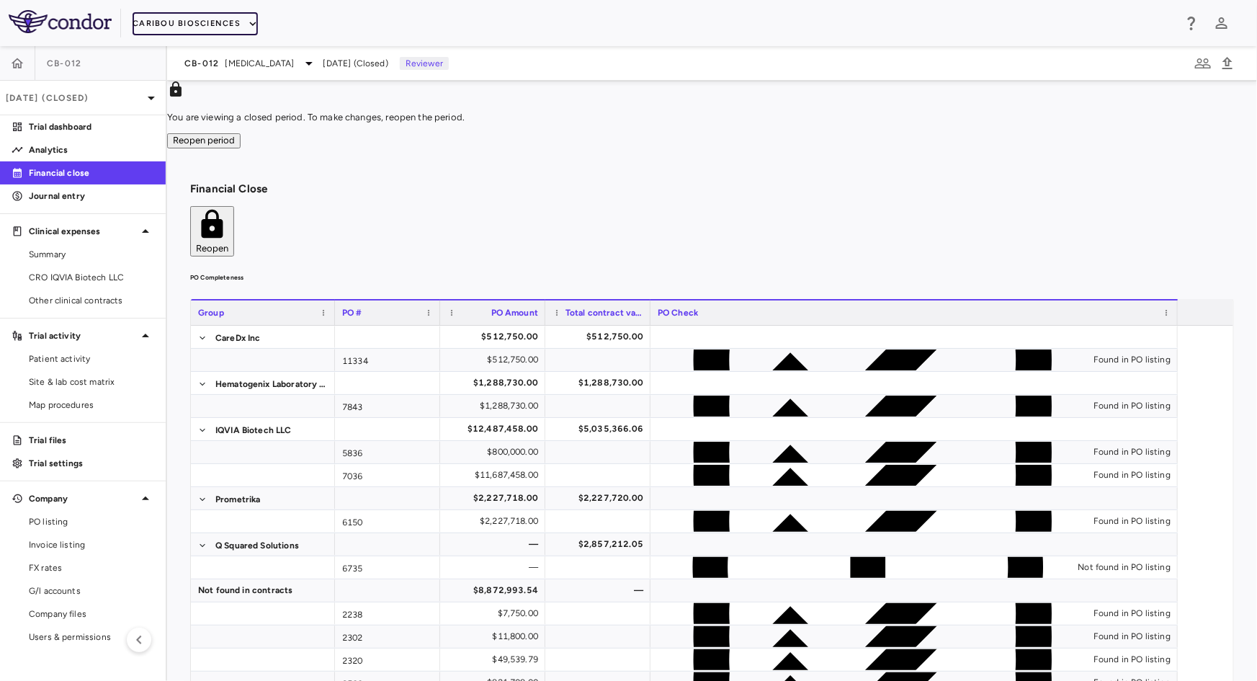
click at [201, 15] on button "Caribou Biosciences" at bounding box center [195, 23] width 125 height 23
